Goal: Find specific page/section: Find specific page/section

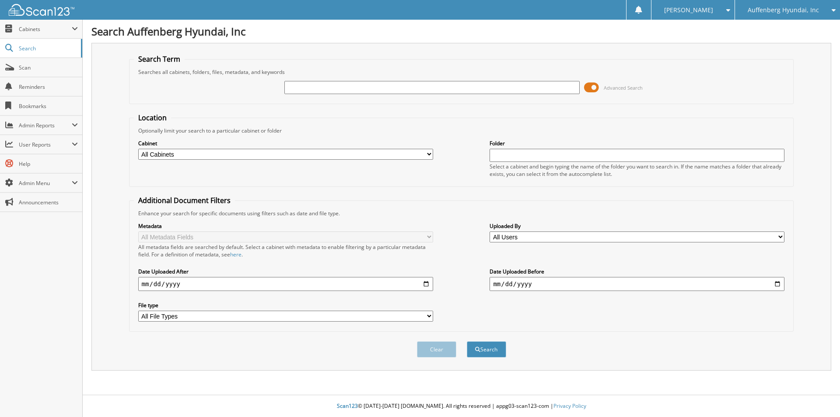
click at [467, 341] on button "Search" at bounding box center [486, 349] width 39 height 16
click at [339, 90] on input "text" at bounding box center [431, 87] width 295 height 13
type input "LU479852"
click at [467, 341] on button "Search" at bounding box center [486, 349] width 39 height 16
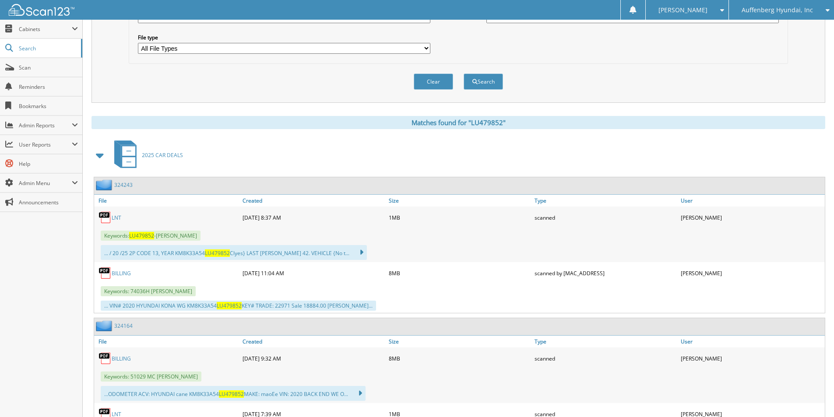
scroll to position [263, 0]
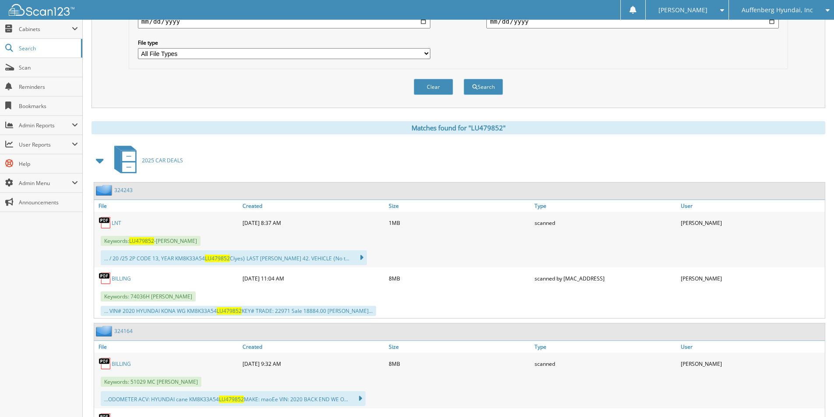
click at [121, 278] on link "BILLING" at bounding box center [121, 278] width 19 height 7
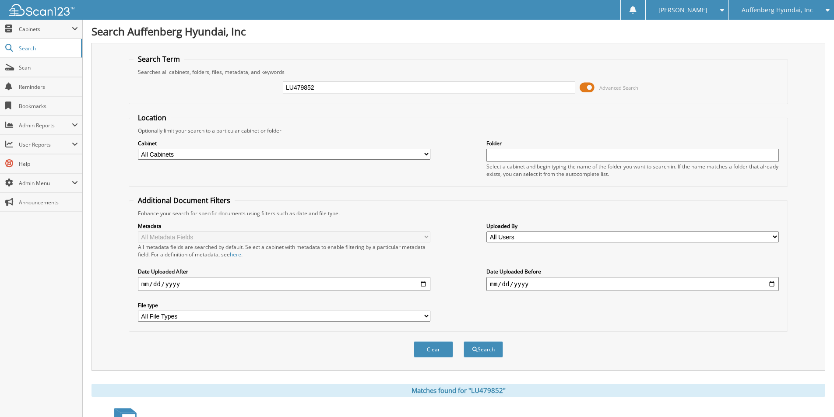
drag, startPoint x: 291, startPoint y: 98, endPoint x: -105, endPoint y: 161, distance: 400.9
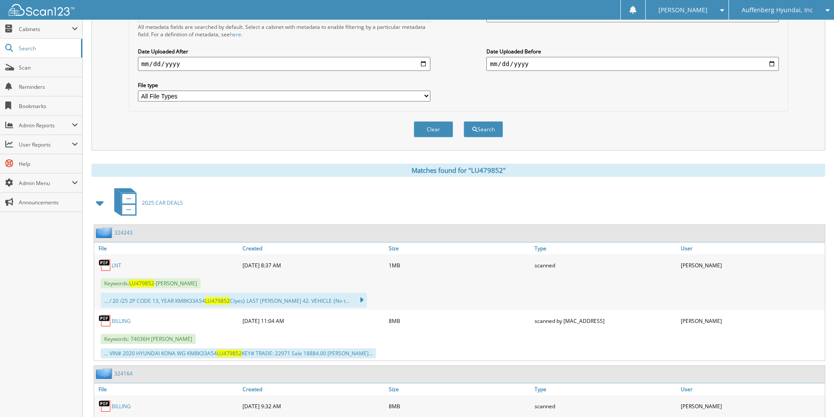
scroll to position [263, 0]
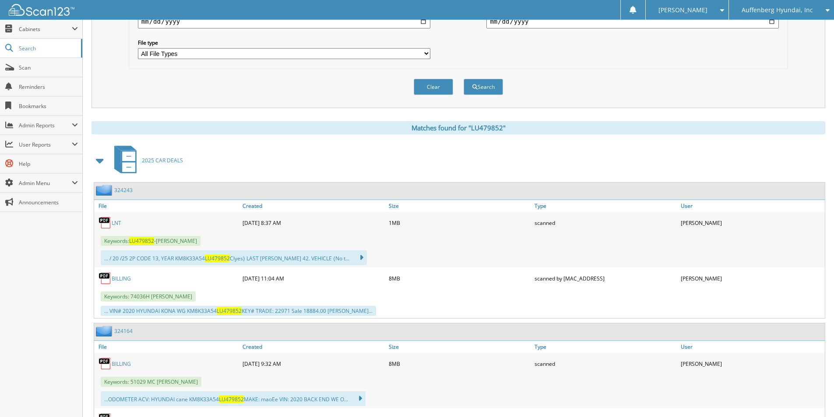
click at [124, 278] on link "BILLING" at bounding box center [121, 278] width 19 height 7
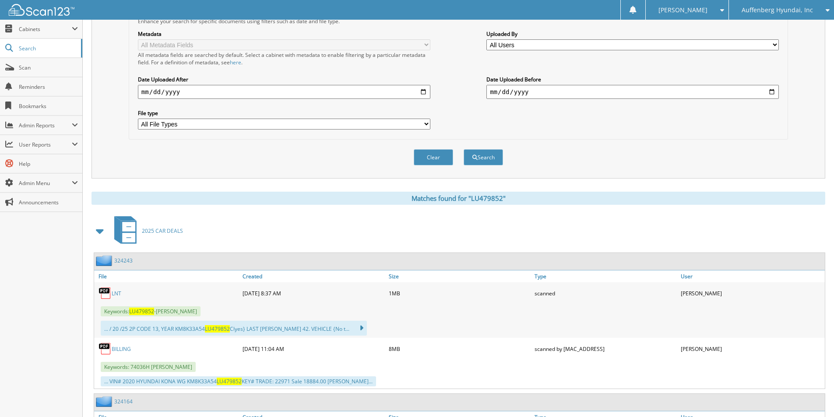
scroll to position [0, 0]
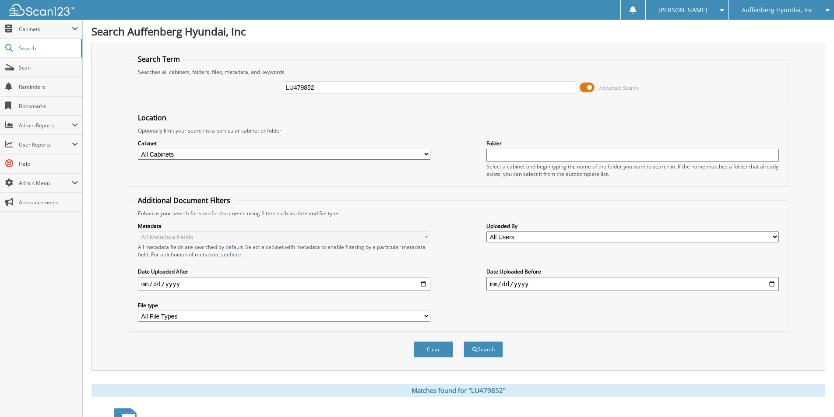
drag, startPoint x: 326, startPoint y: 84, endPoint x: 119, endPoint y: 117, distance: 210.0
click at [131, 110] on form "Search Term Searches all cabinets, folders, files, metadata, and keywords LU479…" at bounding box center [458, 210] width 659 height 313
click at [380, 102] on fieldset "Search Term Searches all cabinets, folders, files, metadata, and keywords LU479…" at bounding box center [458, 79] width 659 height 50
drag, startPoint x: 320, startPoint y: 86, endPoint x: -130, endPoint y: 179, distance: 459.7
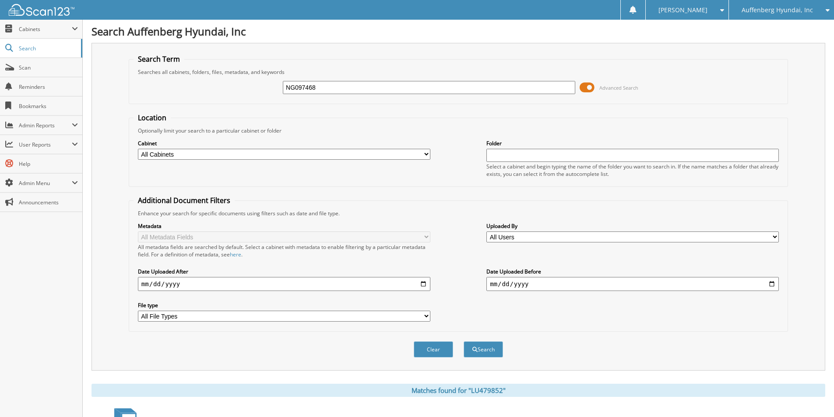
type input "NG097468"
click at [463, 341] on button "Search" at bounding box center [482, 349] width 39 height 16
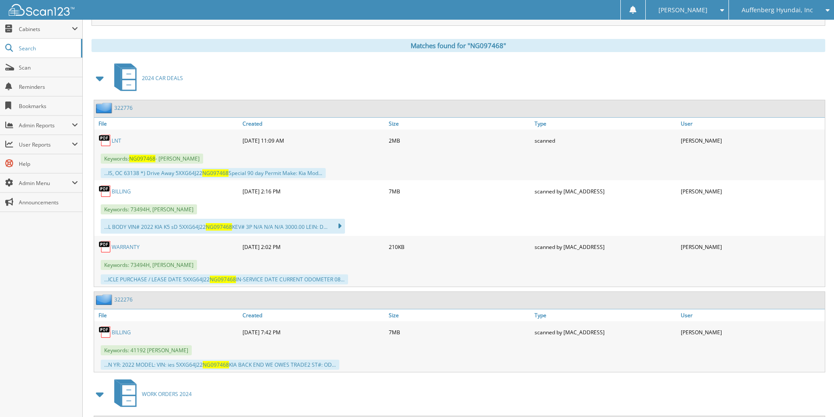
scroll to position [350, 0]
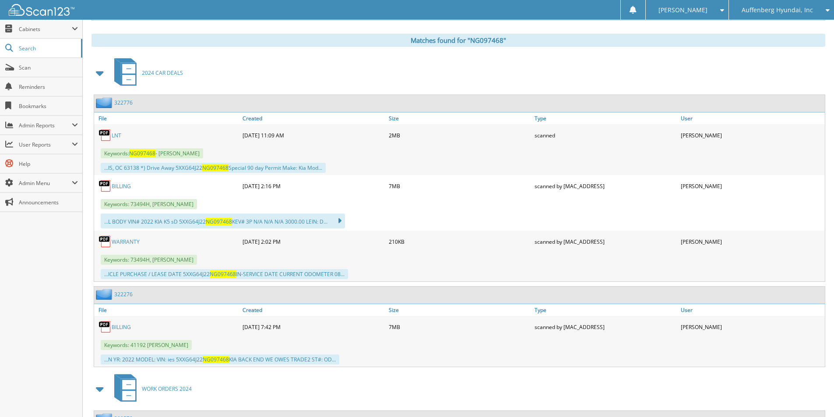
click at [120, 184] on link "BILLING" at bounding box center [121, 185] width 19 height 7
